Goal: Task Accomplishment & Management: Use online tool/utility

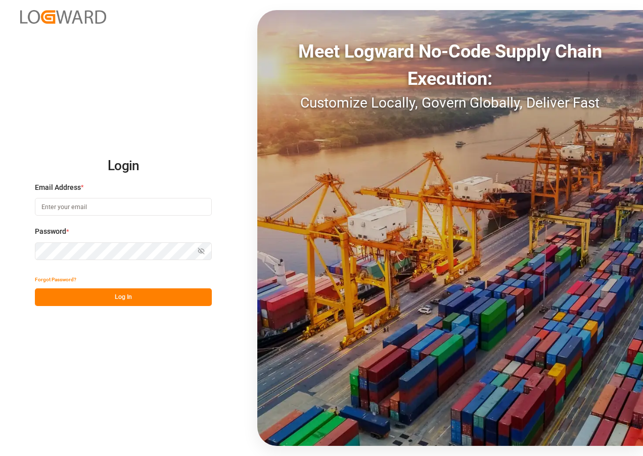
click at [127, 198] on input at bounding box center [123, 207] width 177 height 18
click at [124, 206] on input at bounding box center [123, 207] width 177 height 18
type input "[EMAIL_ADDRESS][DOMAIN_NAME]"
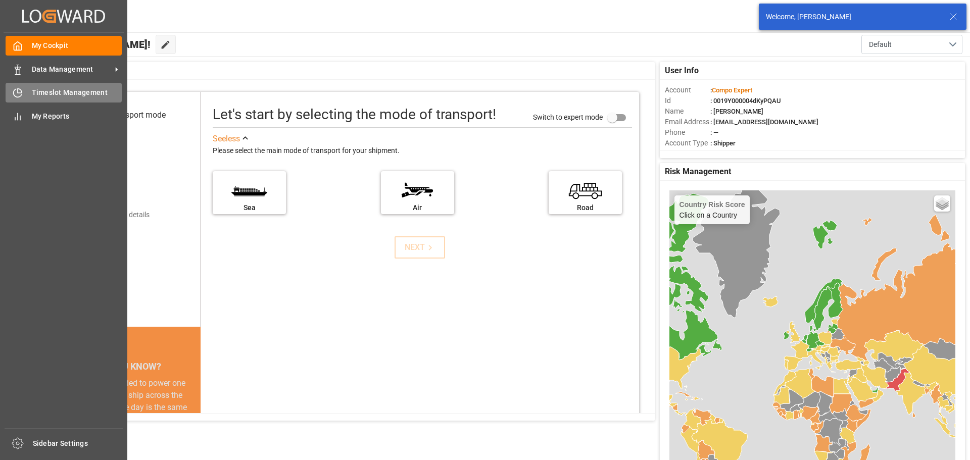
click at [14, 95] on icon at bounding box center [18, 93] width 10 height 10
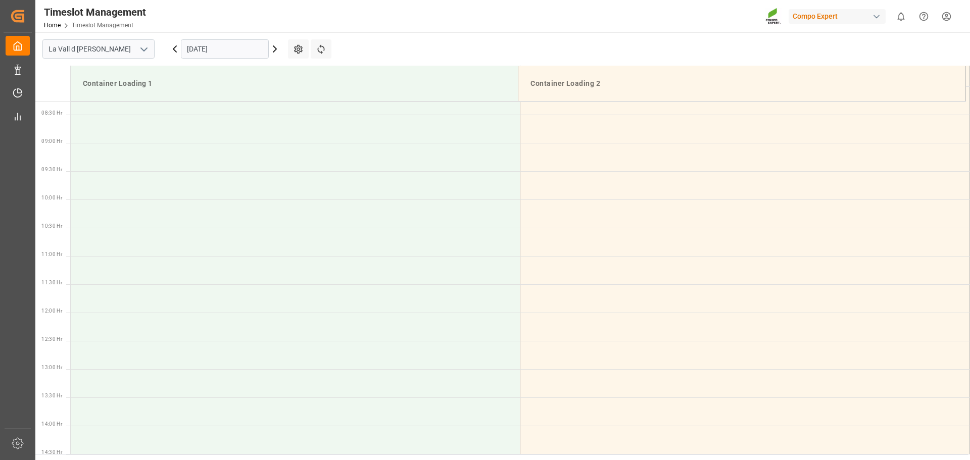
scroll to position [616, 0]
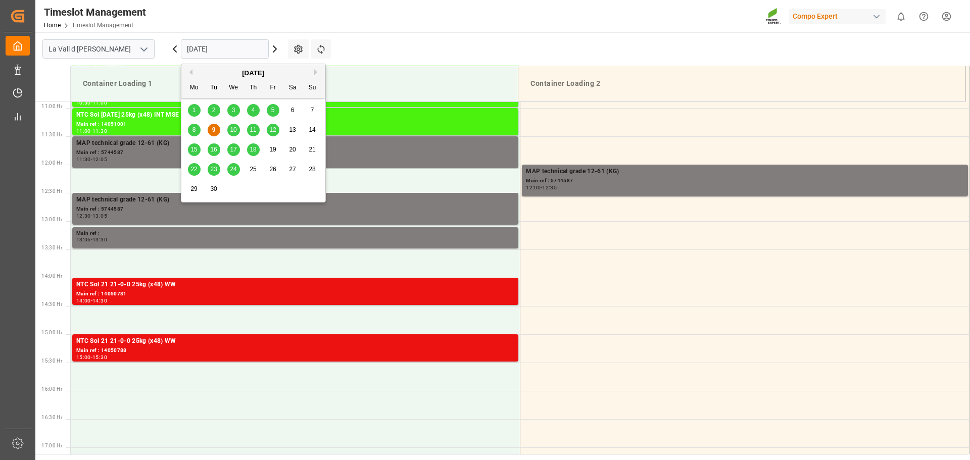
click at [220, 51] on input "09.09.2025" at bounding box center [225, 48] width 88 height 19
click at [252, 133] on span "11" at bounding box center [253, 129] width 7 height 7
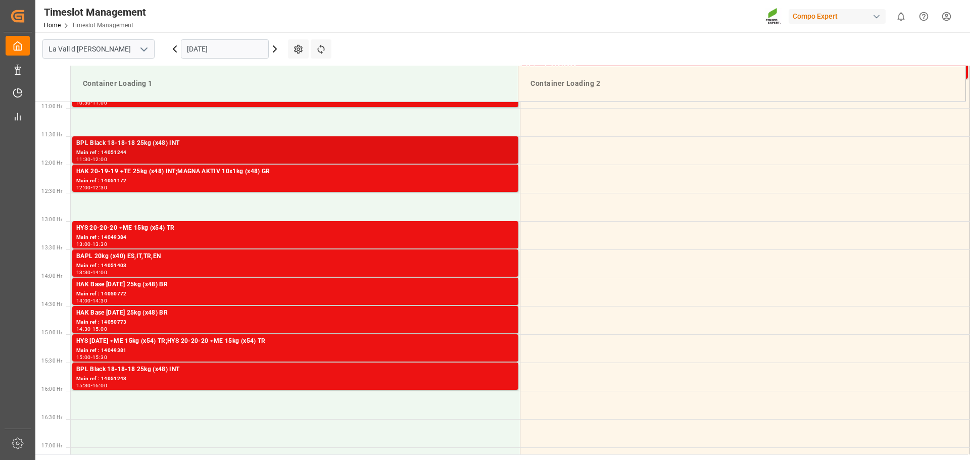
scroll to position [868, 0]
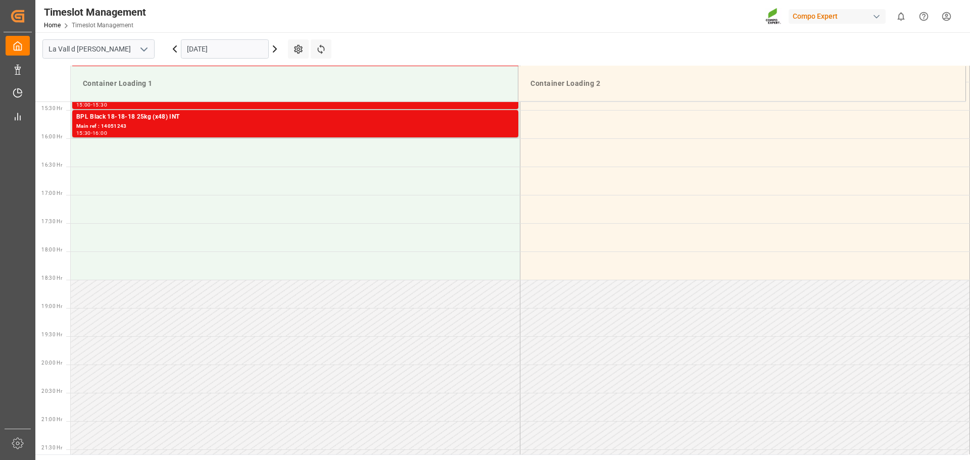
click at [209, 50] on input "11.09.2025" at bounding box center [225, 48] width 88 height 19
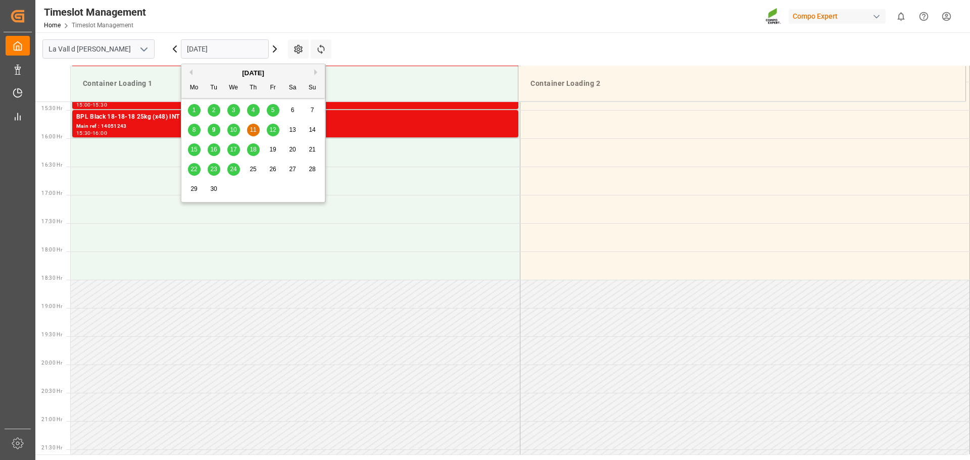
click at [276, 128] on span "12" at bounding box center [272, 129] width 7 height 7
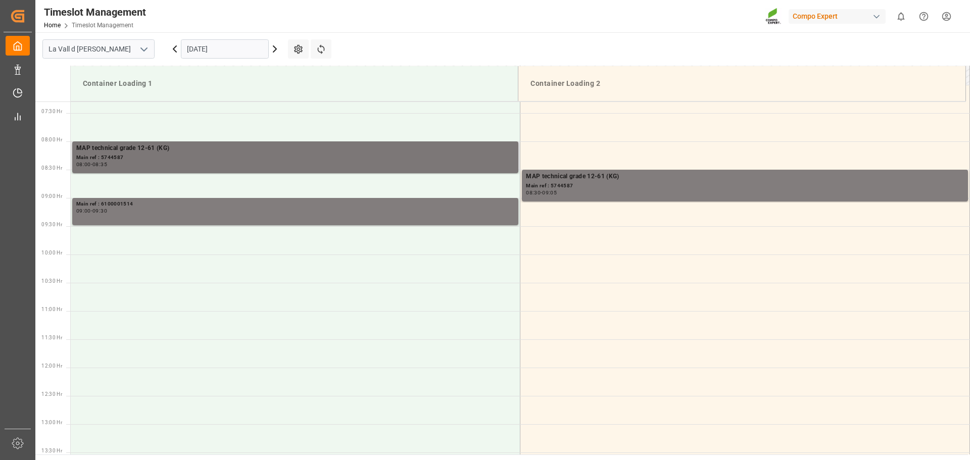
scroll to position [414, 0]
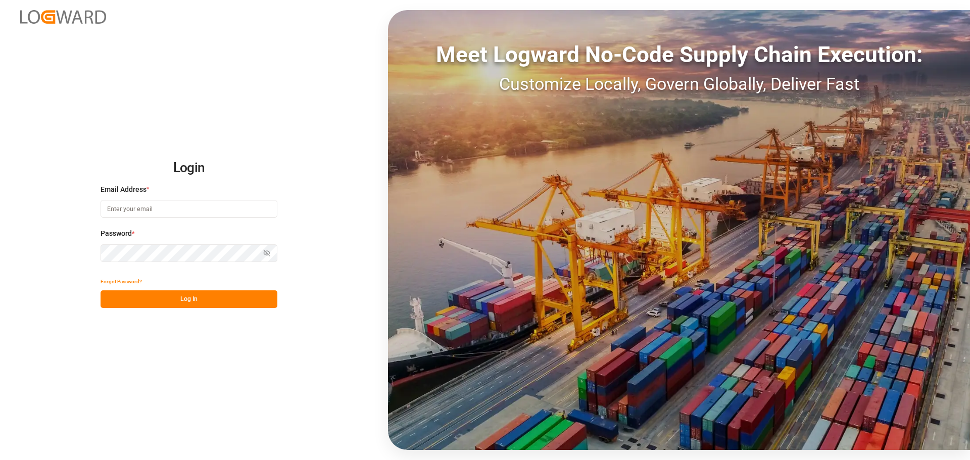
click at [138, 212] on input at bounding box center [189, 209] width 177 height 18
type input "[EMAIL_ADDRESS][DOMAIN_NAME]"
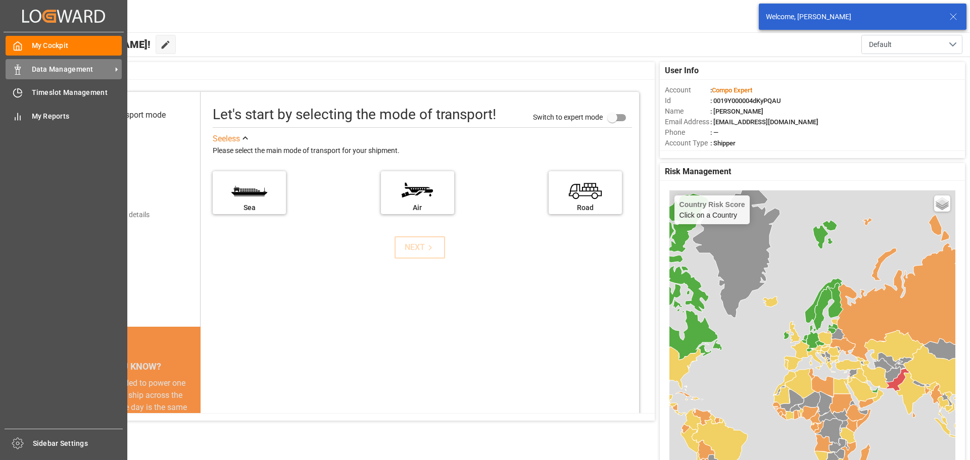
click at [78, 70] on span "Data Management" at bounding box center [72, 69] width 80 height 11
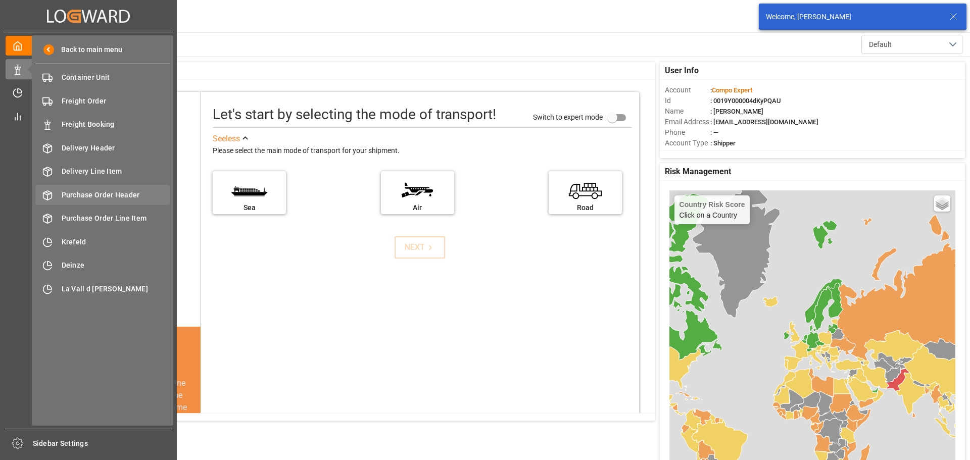
click at [92, 199] on span "Purchase Order Header" at bounding box center [116, 195] width 109 height 11
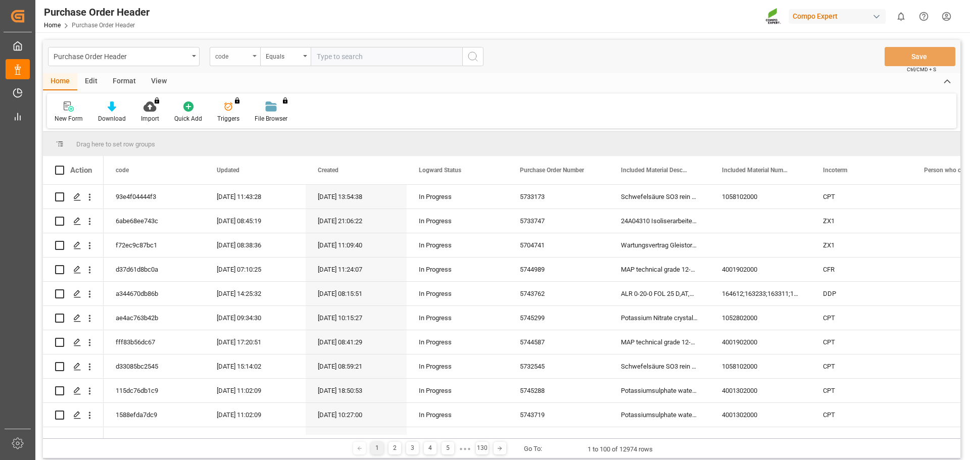
click at [237, 59] on div "code" at bounding box center [232, 56] width 34 height 12
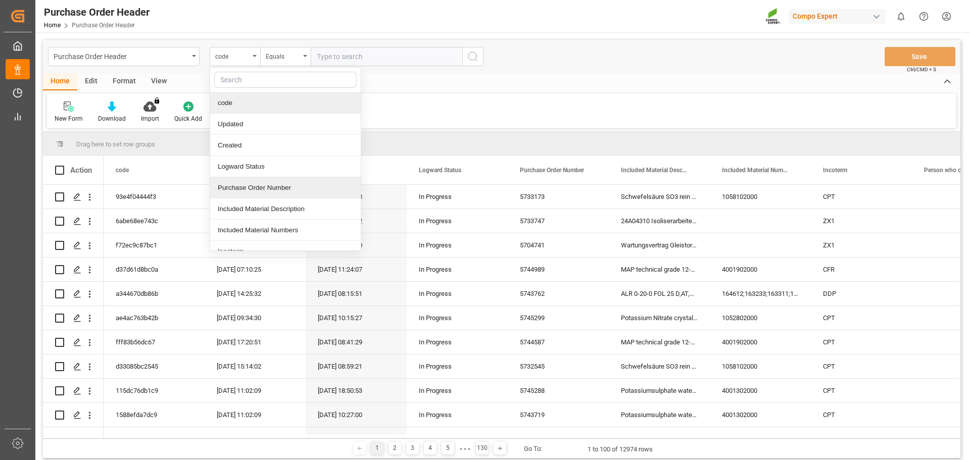
click at [247, 185] on div "Purchase Order Number" at bounding box center [285, 187] width 151 height 21
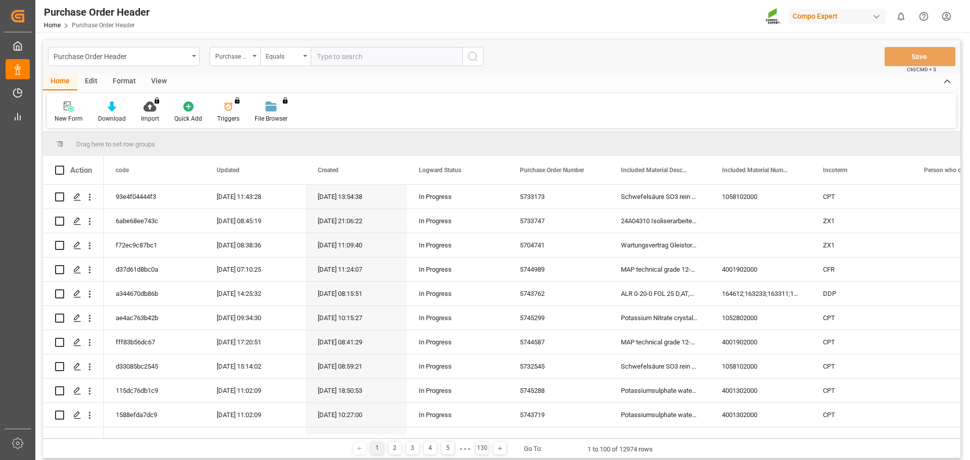
click at [349, 58] on input "text" at bounding box center [387, 56] width 152 height 19
paste input "0005743719"
drag, startPoint x: 328, startPoint y: 56, endPoint x: 177, endPoint y: 59, distance: 151.1
click at [177, 59] on div "Purchase Order Header Purchase Order Number Equals 0005743719" at bounding box center [265, 56] width 435 height 19
type input "5743719"
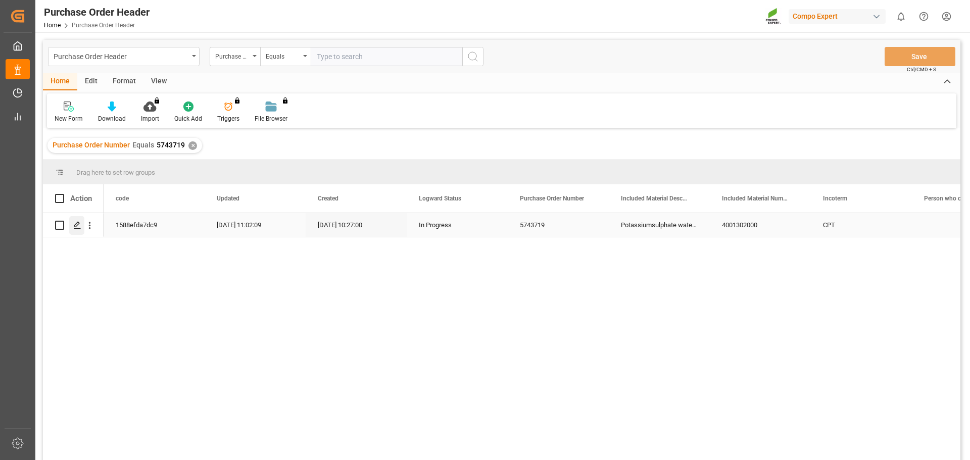
click at [75, 223] on icon "Press SPACE to select this row." at bounding box center [77, 225] width 8 height 8
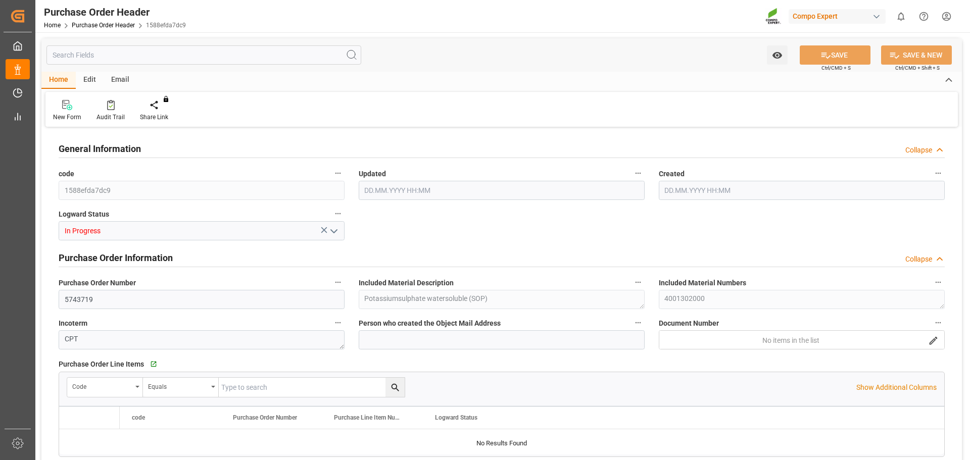
type input "377520"
type input "0"
type input "[DATE] 09:02"
type input "[DATE] 08:27"
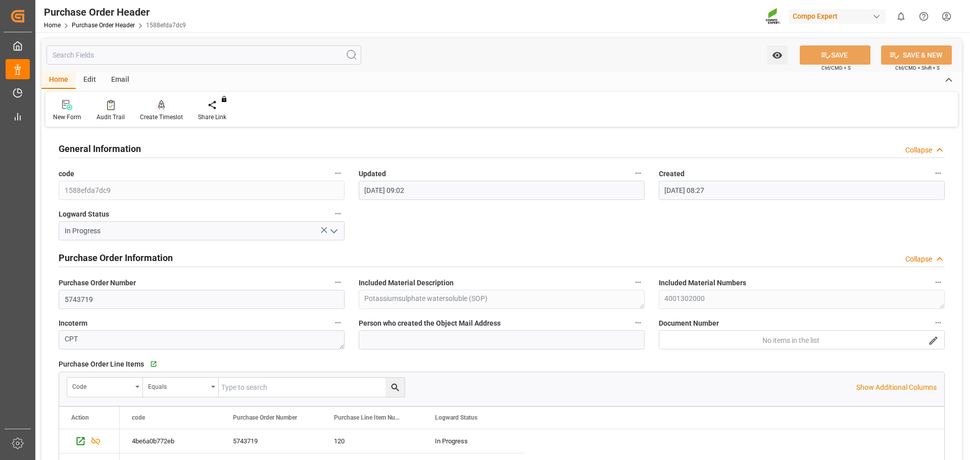
click at [150, 112] on div "Create Timeslot" at bounding box center [161, 111] width 58 height 22
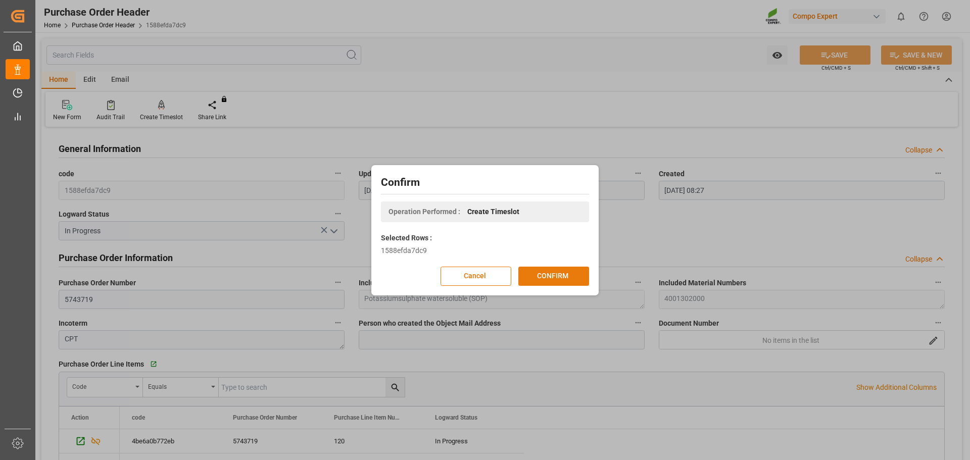
click at [571, 277] on button "CONFIRM" at bounding box center [553, 276] width 71 height 19
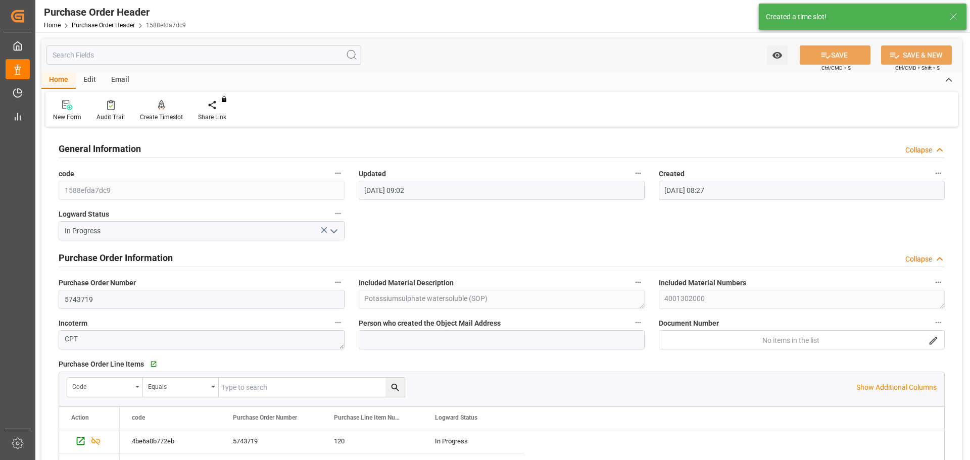
click at [155, 106] on div at bounding box center [161, 105] width 43 height 11
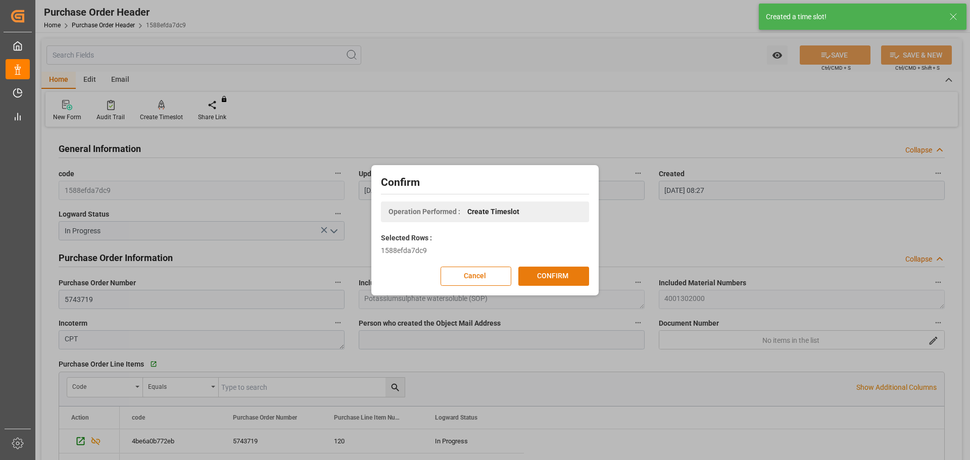
click at [550, 271] on button "CONFIRM" at bounding box center [553, 276] width 71 height 19
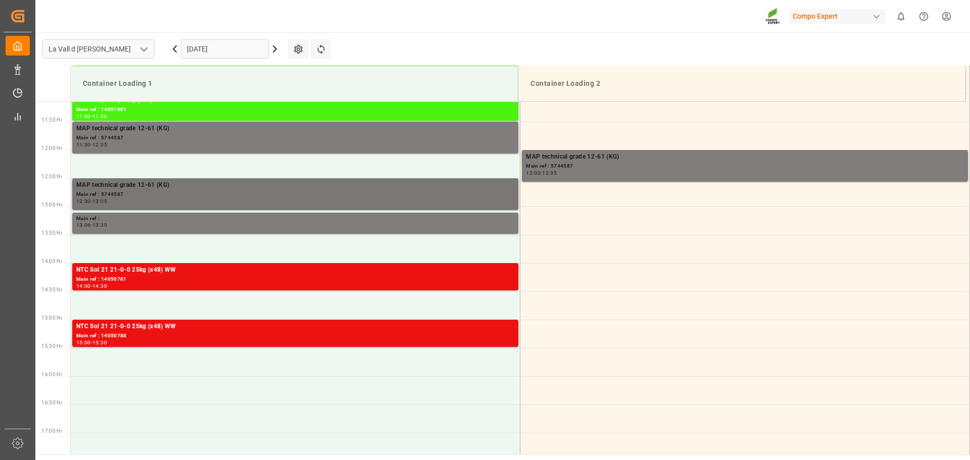
scroll to position [672, 0]
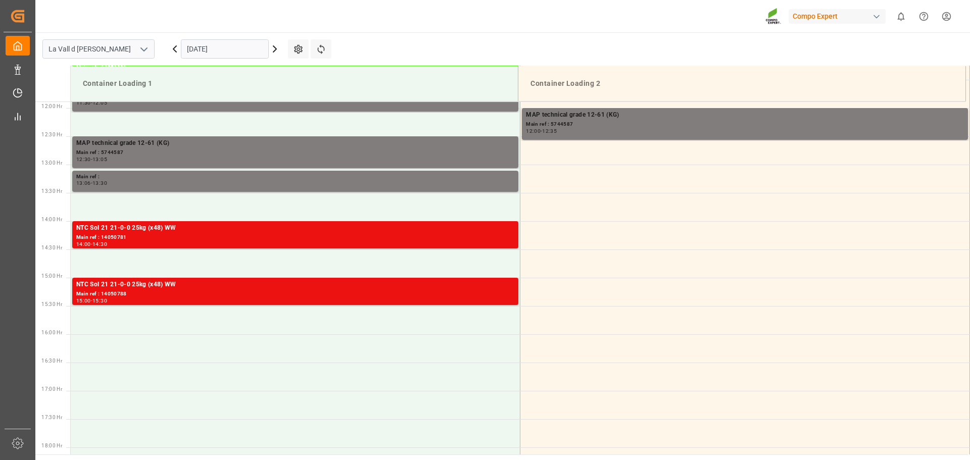
click at [222, 35] on div "09.09.2025" at bounding box center [225, 48] width 126 height 33
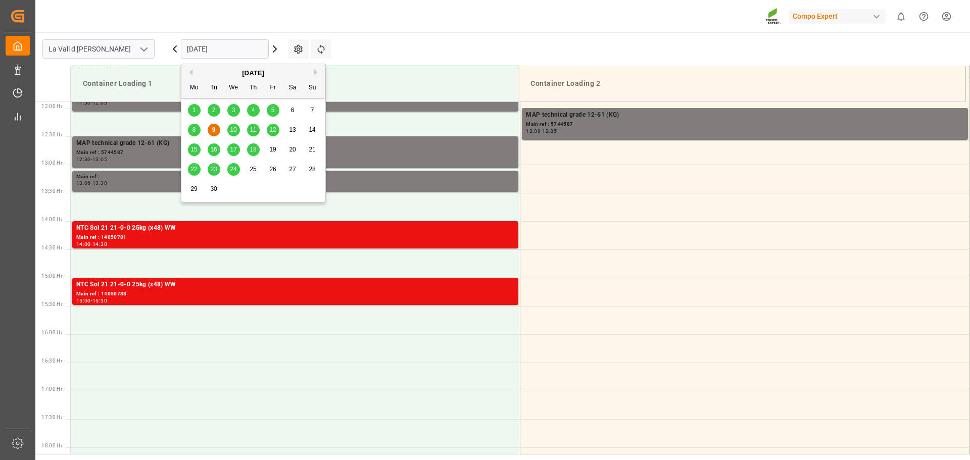
click at [225, 48] on input "09.09.2025" at bounding box center [225, 48] width 88 height 19
click at [275, 131] on div "12" at bounding box center [273, 130] width 13 height 12
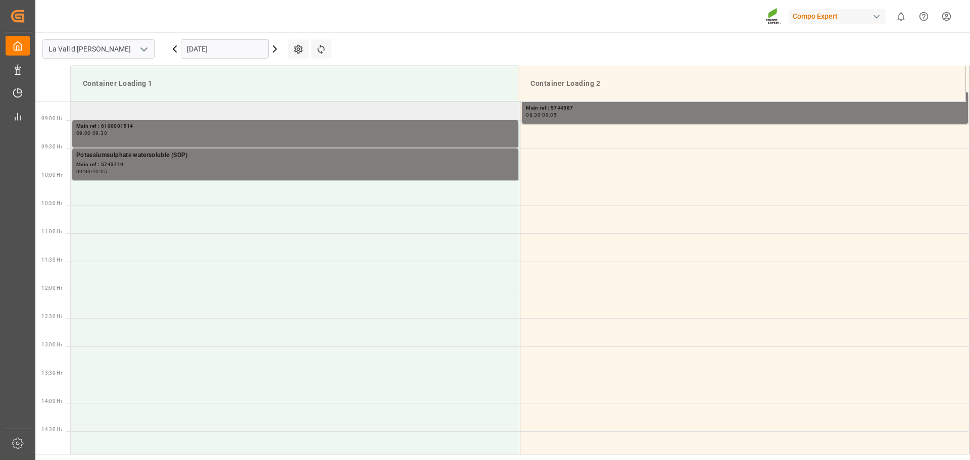
scroll to position [420, 0]
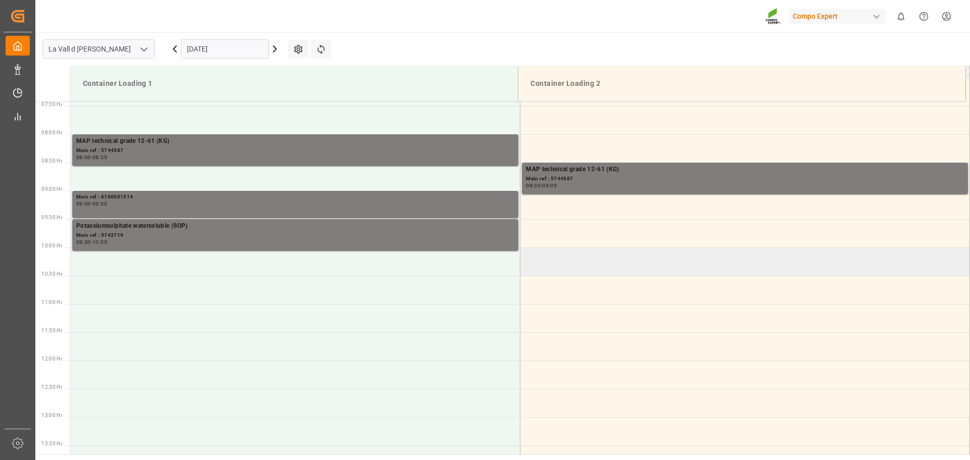
click at [574, 265] on td at bounding box center [745, 262] width 450 height 28
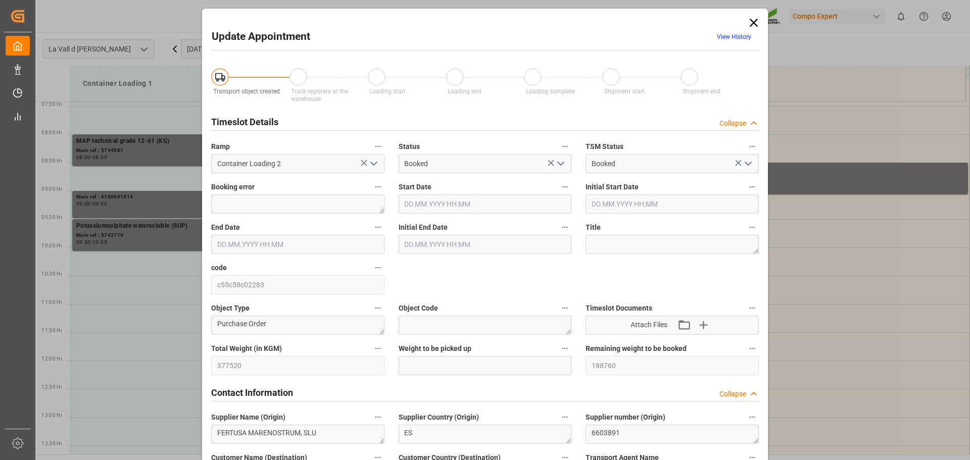
type input "377520"
type input "188760"
type input "12.09.2025 10:00"
type input "12.09.2025 10:30"
type input "09.09.2025 10:32"
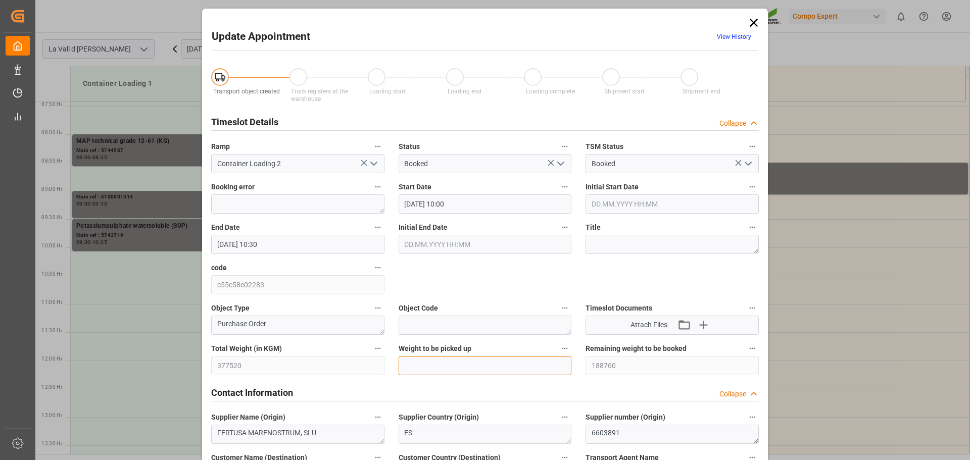
click at [463, 362] on input "text" at bounding box center [485, 365] width 173 height 19
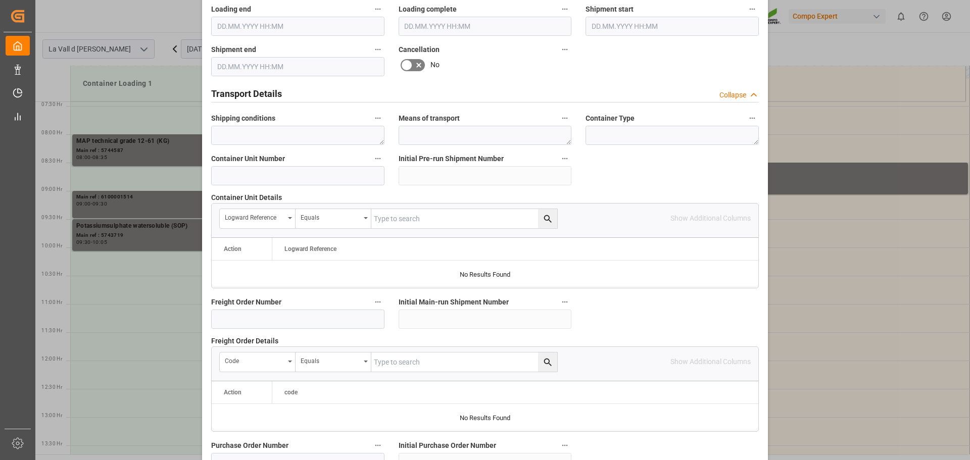
scroll to position [942, 0]
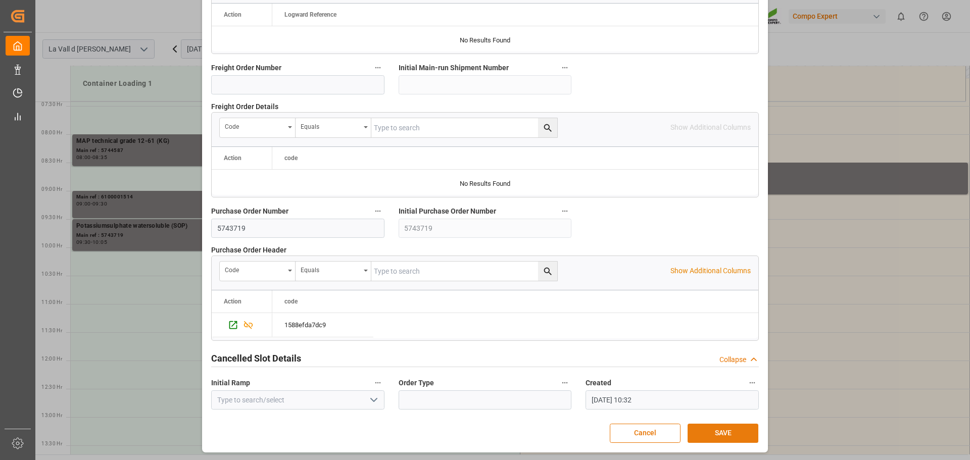
type input "188760"
click at [721, 434] on button "SAVE" at bounding box center [723, 433] width 71 height 19
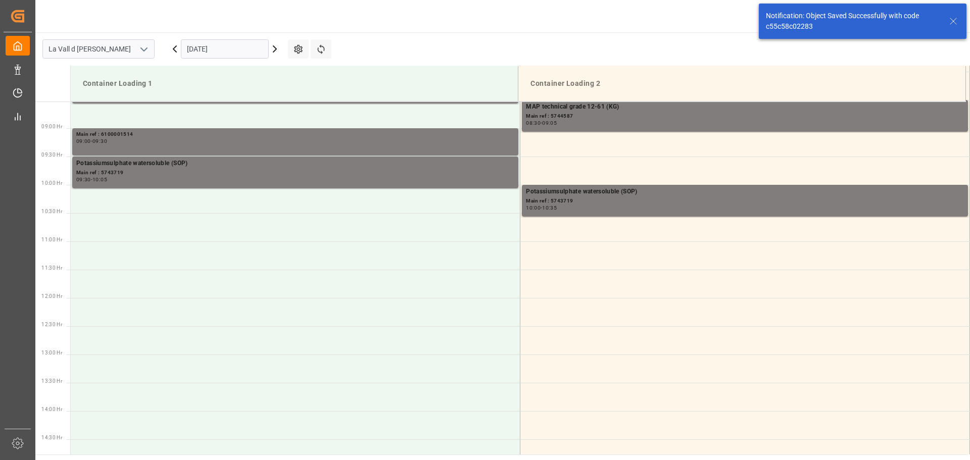
scroll to position [503, 0]
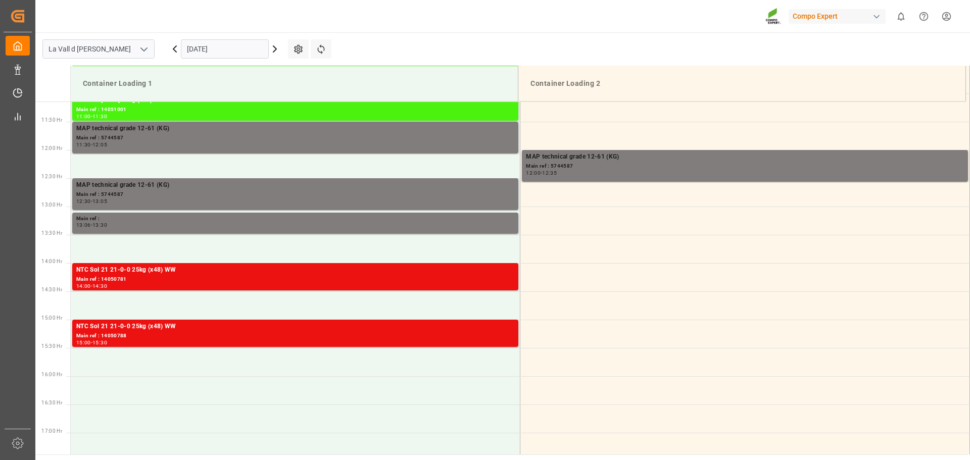
scroll to position [672, 0]
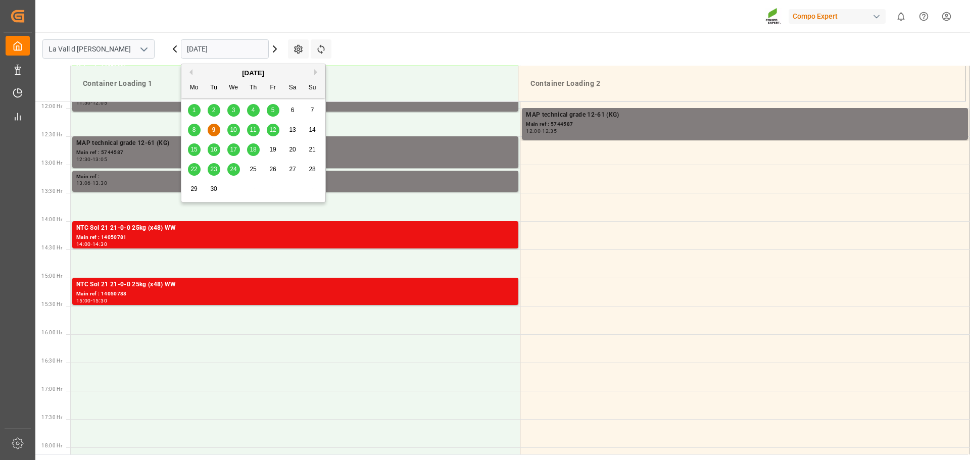
click at [222, 45] on input "[DATE]" at bounding box center [225, 48] width 88 height 19
click at [271, 131] on span "12" at bounding box center [272, 129] width 7 height 7
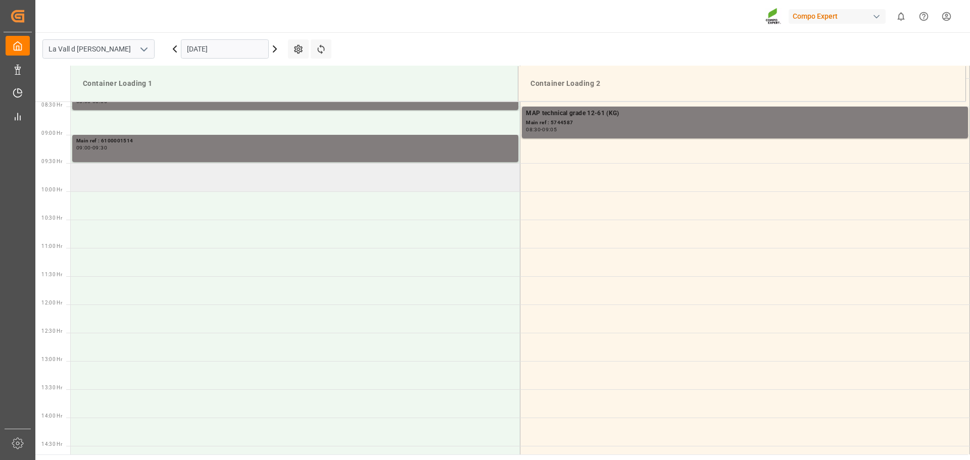
scroll to position [470, 0]
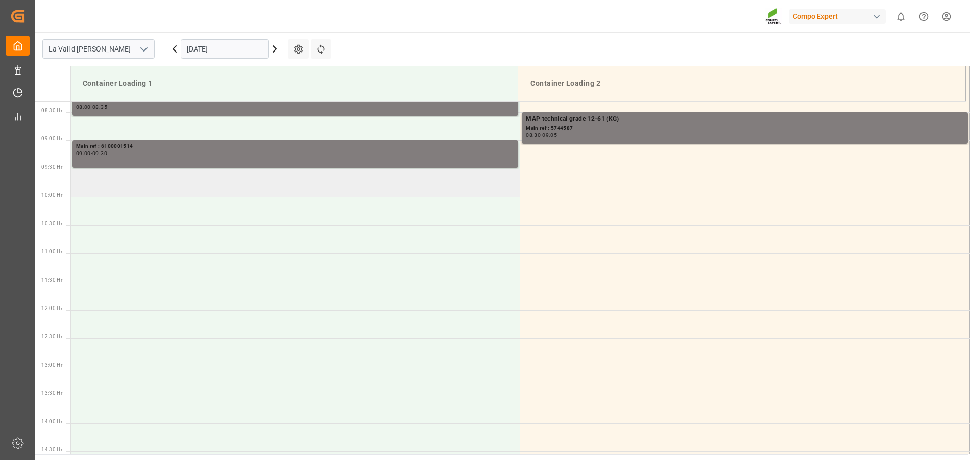
click at [147, 185] on td at bounding box center [296, 183] width 450 height 28
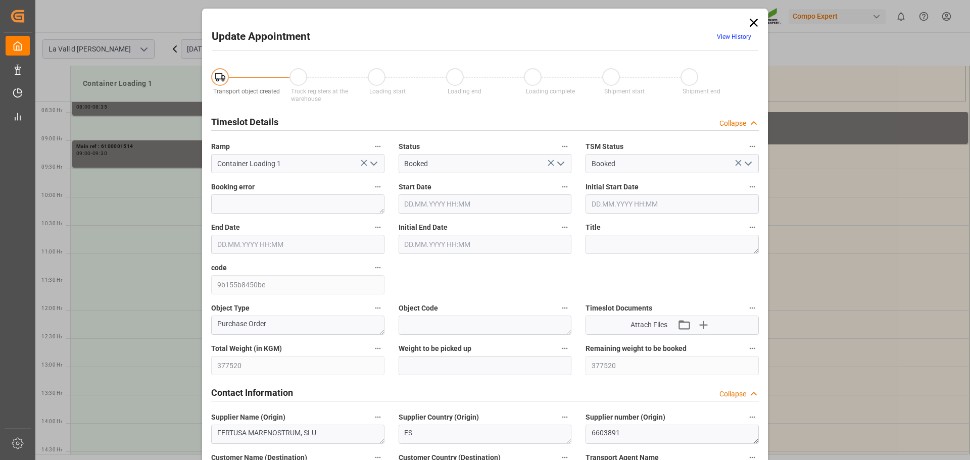
type input "377520"
type input "12.09.2025 09:30"
type input "12.09.2025 10:00"
type input "09.09.2025 10:32"
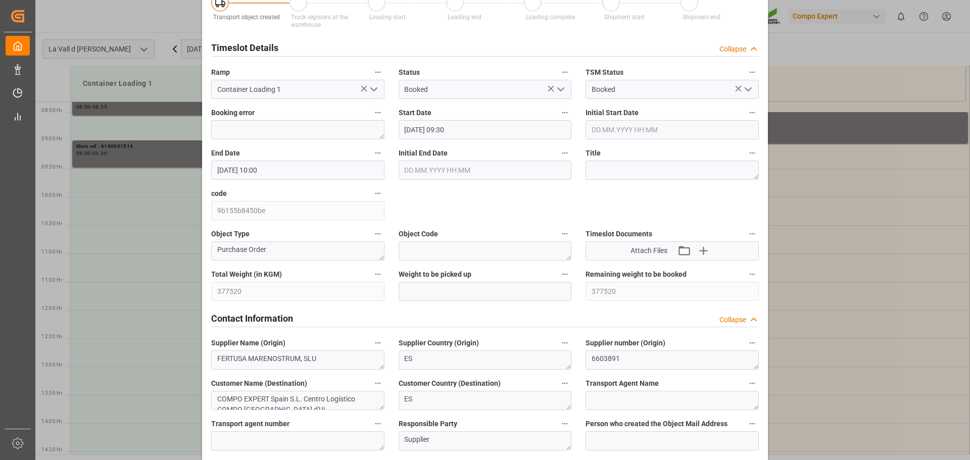
scroll to position [202, 0]
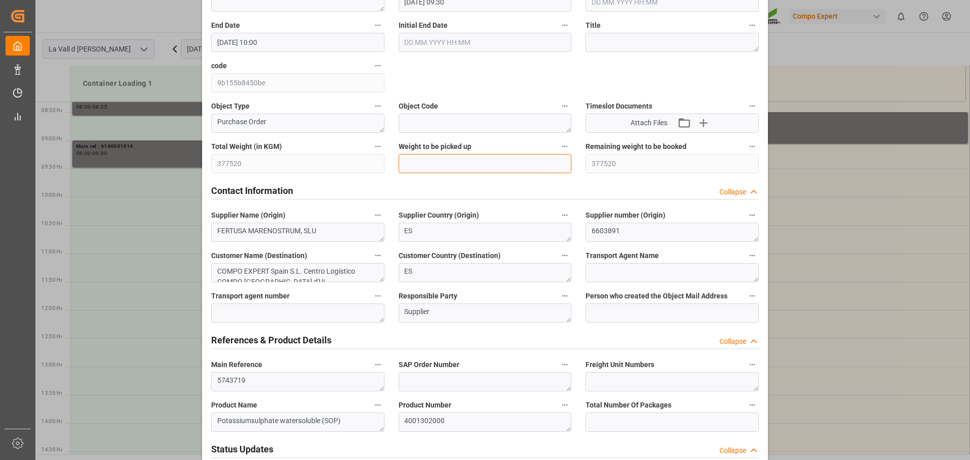
click at [439, 157] on input "text" at bounding box center [485, 163] width 173 height 19
click at [440, 156] on input "24000" at bounding box center [485, 163] width 173 height 19
click at [447, 160] on input "24000" at bounding box center [485, 163] width 173 height 19
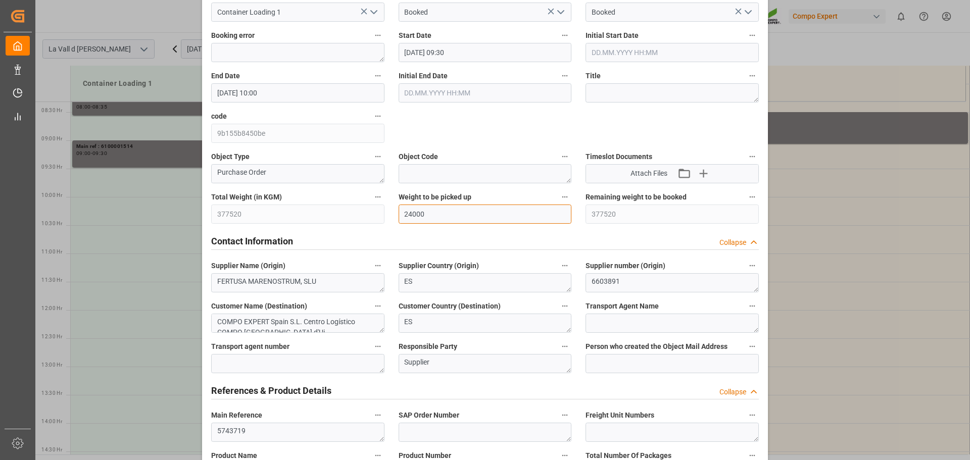
click at [427, 216] on input "24000" at bounding box center [485, 214] width 173 height 19
type input "188760"
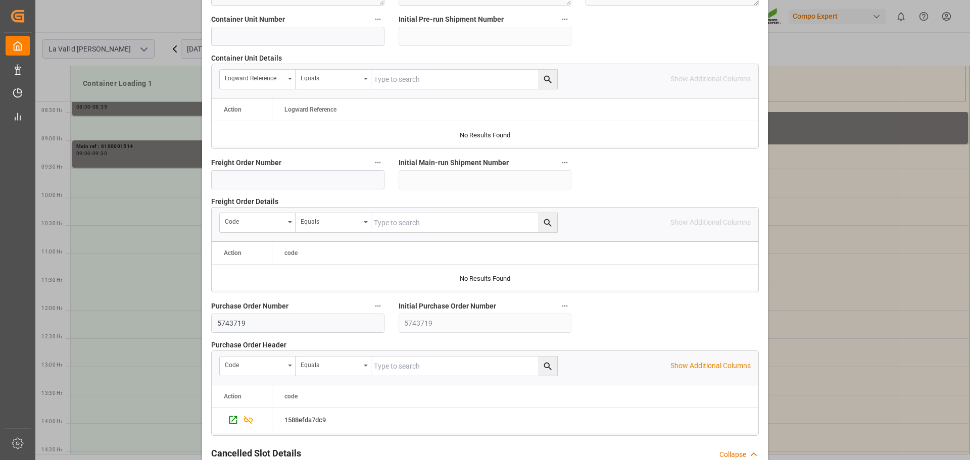
scroll to position [942, 0]
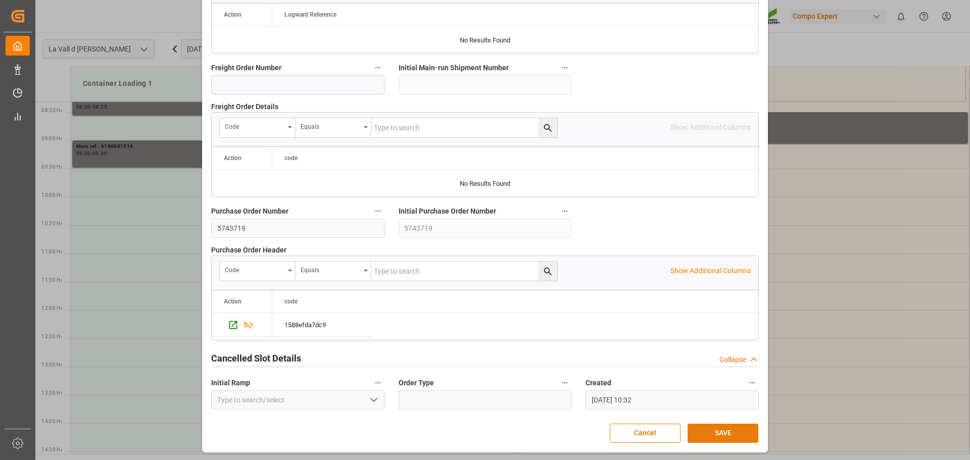
click at [724, 439] on button "SAVE" at bounding box center [723, 433] width 71 height 19
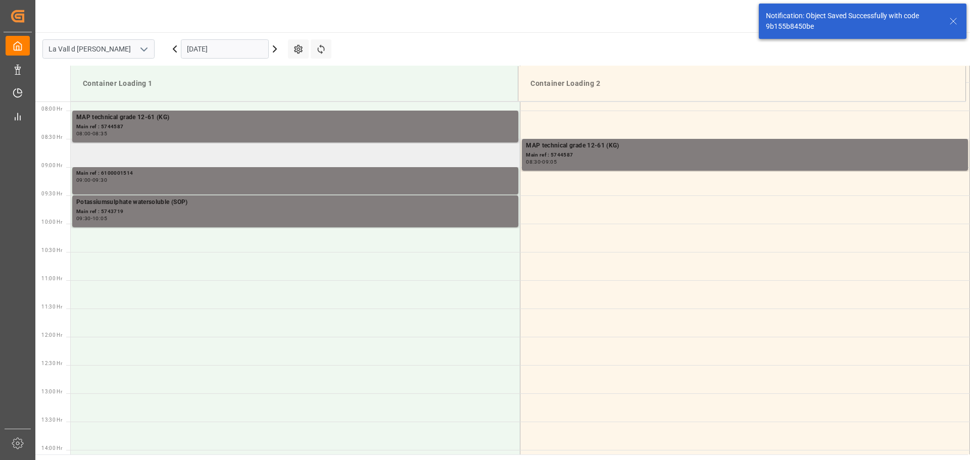
scroll to position [446, 0]
